Goal: Task Accomplishment & Management: Manage account settings

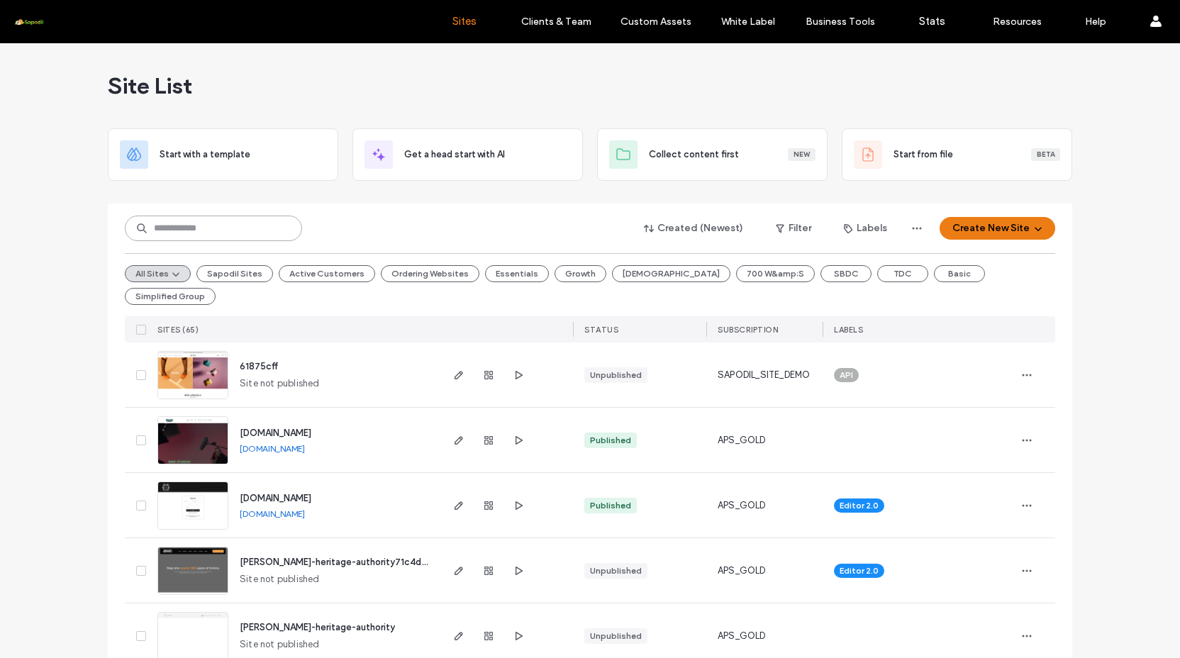
drag, startPoint x: 199, startPoint y: 221, endPoint x: 207, endPoint y: 220, distance: 7.8
click at [204, 221] on input at bounding box center [213, 229] width 177 height 26
type input "****"
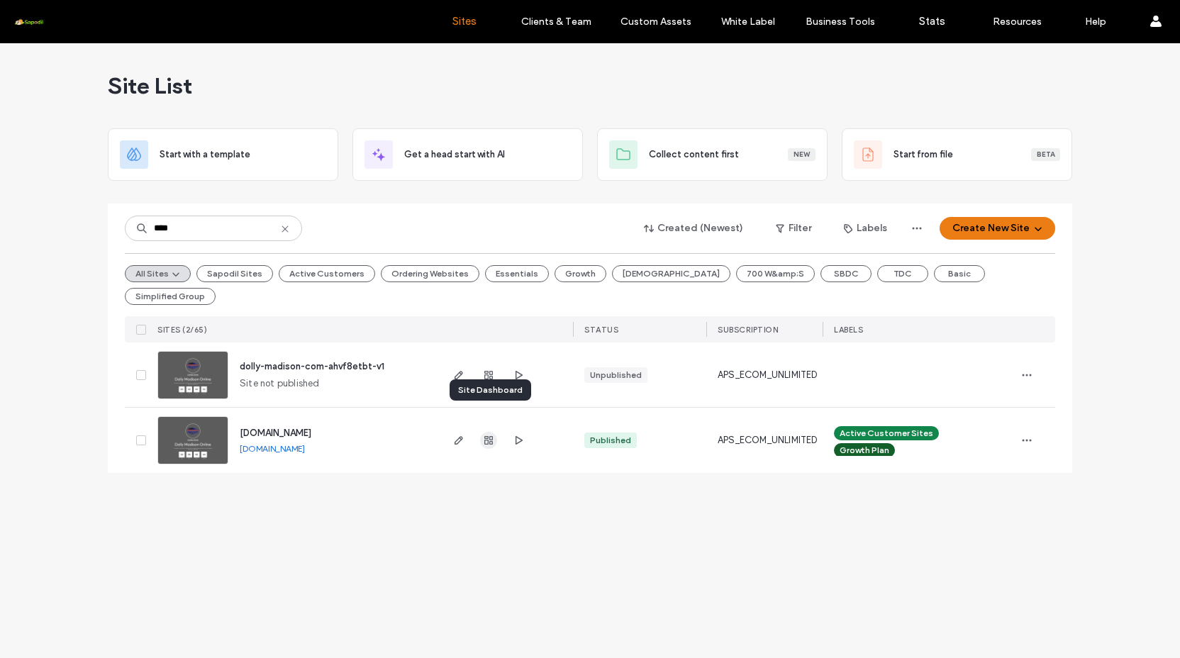
click at [486, 436] on use "button" at bounding box center [488, 440] width 9 height 9
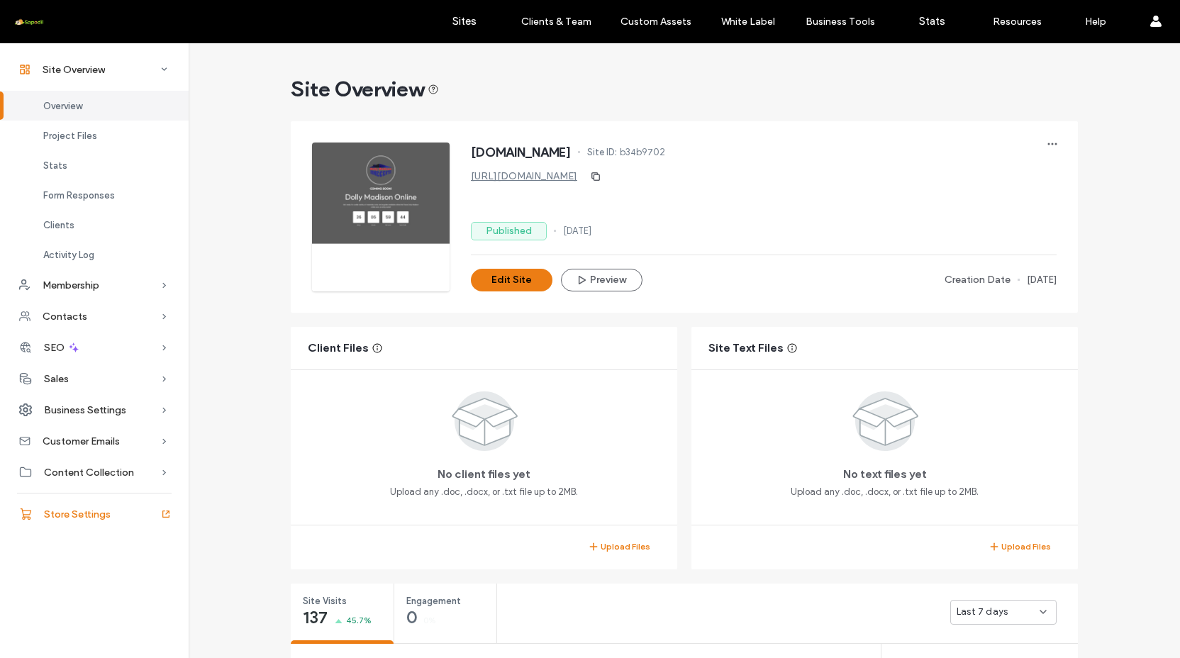
click at [83, 518] on span "Store Settings" at bounding box center [77, 515] width 67 height 12
click at [113, 511] on div "Store Settings" at bounding box center [94, 514] width 189 height 31
